Goal: Information Seeking & Learning: Learn about a topic

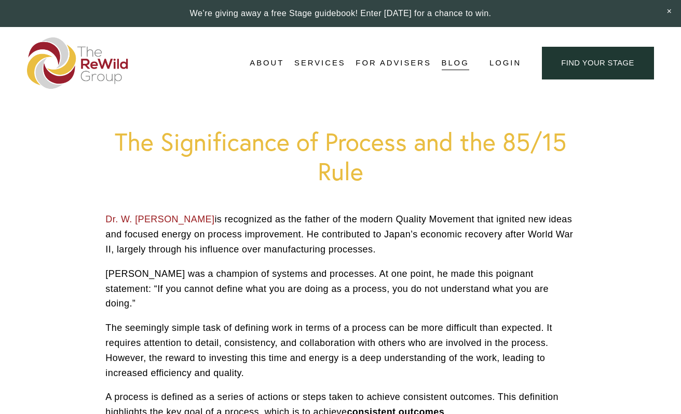
click at [560, 244] on p "Dr. W. [PERSON_NAME] is recognized as the father of the modern Quality Movement…" at bounding box center [340, 234] width 470 height 45
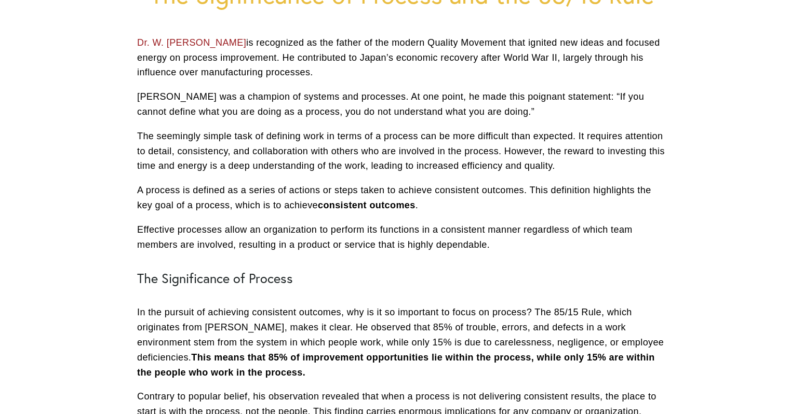
scroll to position [52, 0]
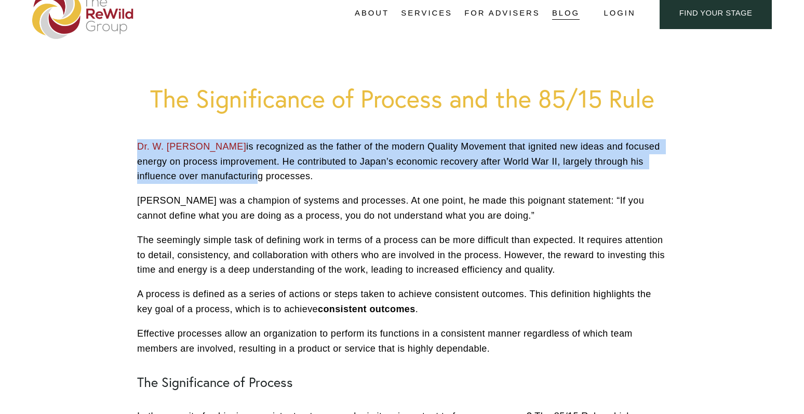
drag, startPoint x: 137, startPoint y: 144, endPoint x: 254, endPoint y: 187, distance: 125.2
click at [252, 184] on div "Dr. W. [PERSON_NAME] is recognized as the father of the modern Quality Movement…" at bounding box center [401, 404] width 547 height 531
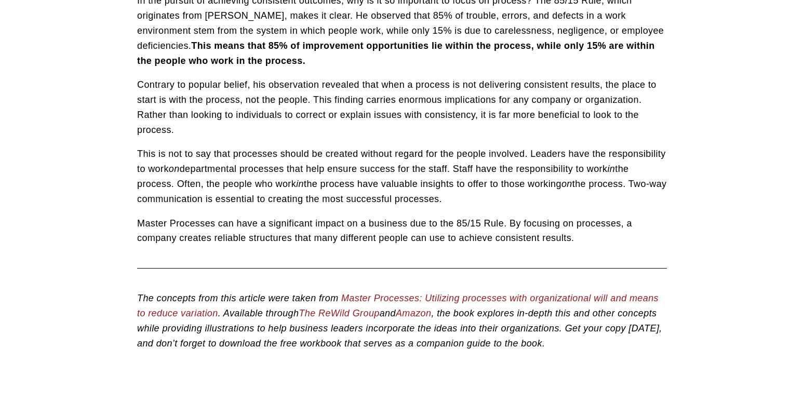
scroll to position [519, 0]
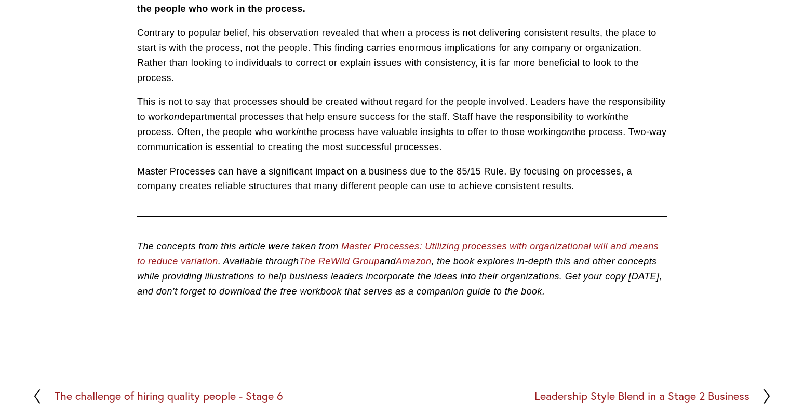
click at [587, 187] on p "Master Processes can have a significant impact on a business due to the 85/15 R…" at bounding box center [402, 179] width 530 height 30
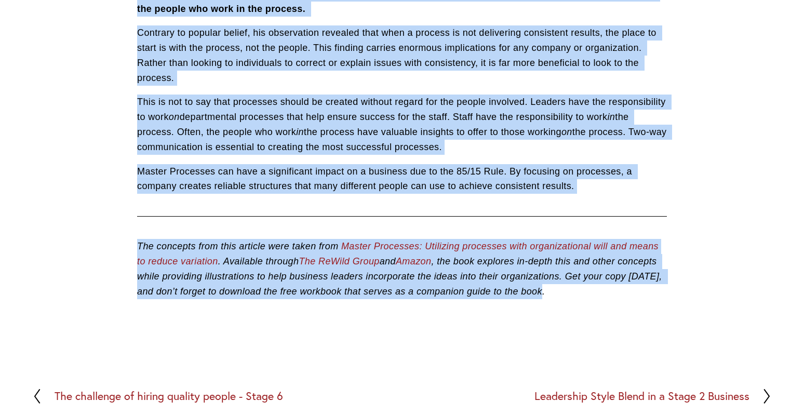
click at [552, 290] on p "The concepts from this article were taken from Master Processes: Utilizing proc…" at bounding box center [402, 269] width 530 height 60
copy div "Lo. I. Dolors Ametco ad elitseddoe te inc utlabo et dol magnaa Enimadm Veniamqu…"
click at [357, 61] on p "Contrary to popular belief, his observation revealed that when a process is not…" at bounding box center [402, 55] width 530 height 60
click at [232, 50] on p "Contrary to popular belief, his observation revealed that when a process is not…" at bounding box center [402, 55] width 530 height 60
